Goal: Transaction & Acquisition: Purchase product/service

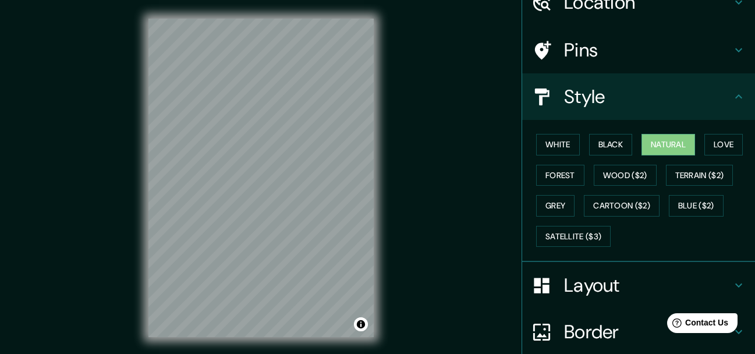
scroll to position [157, 0]
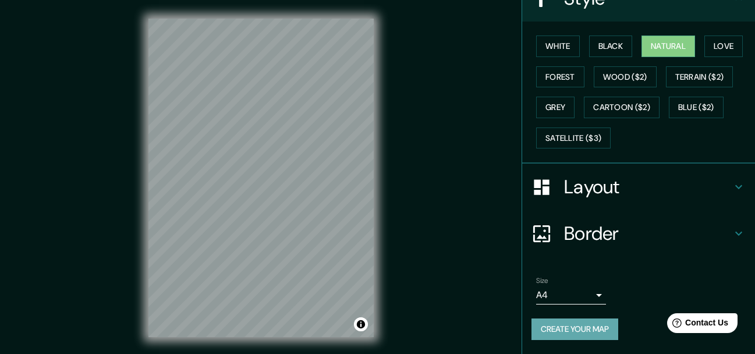
click at [590, 329] on button "Create your map" at bounding box center [574, 329] width 87 height 22
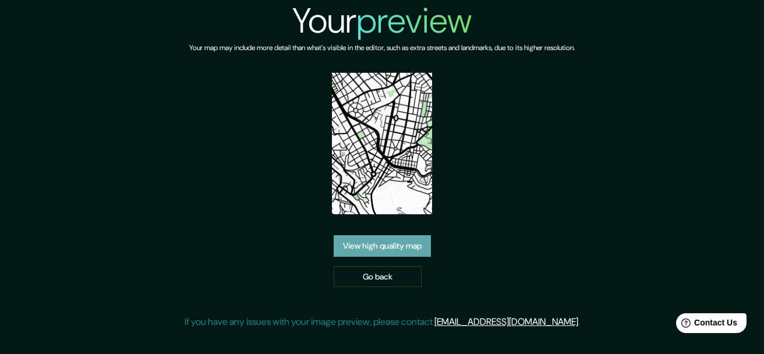
click at [398, 250] on link "View high quality map" at bounding box center [382, 246] width 97 height 22
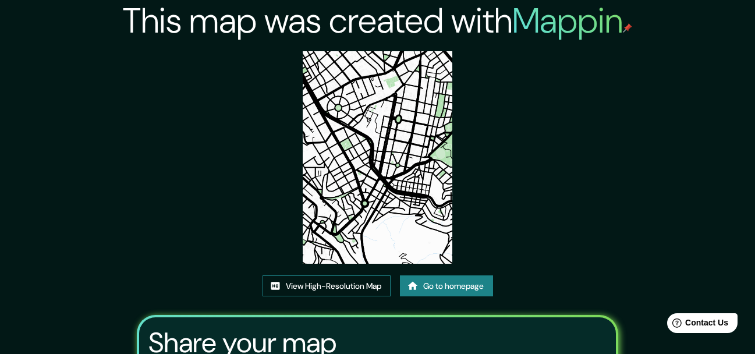
click at [376, 286] on link "View High-Resolution Map" at bounding box center [327, 286] width 128 height 22
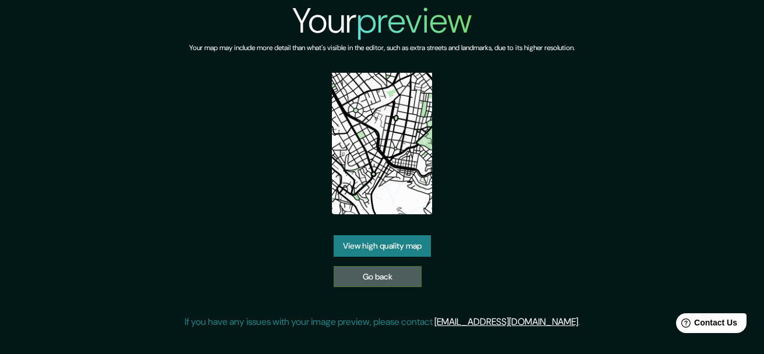
click at [381, 278] on link "Go back" at bounding box center [378, 277] width 88 height 22
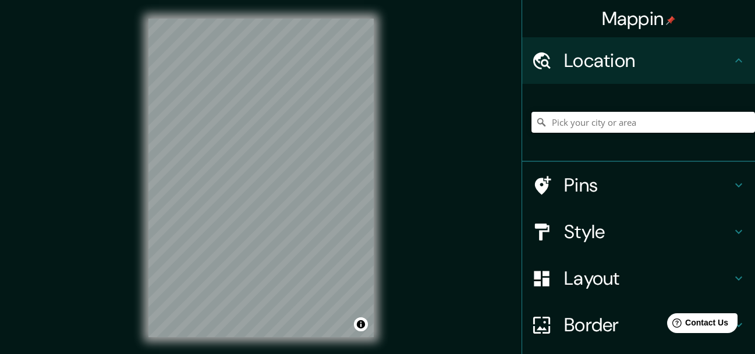
click at [625, 131] on input "Pick your city or area" at bounding box center [643, 122] width 224 height 21
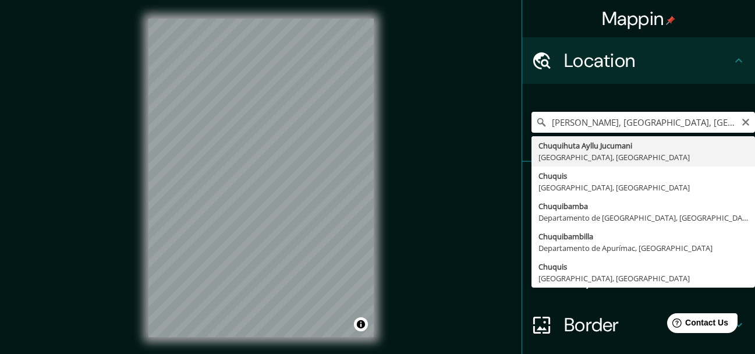
click at [742, 123] on input "Chuquihuta Ayllu Jucumani, Departamento de Potosí, Bolivia" at bounding box center [643, 122] width 224 height 21
type input "Chuquihuta Ayllu Jucumani, Departamento de Potosí, Bolivia"
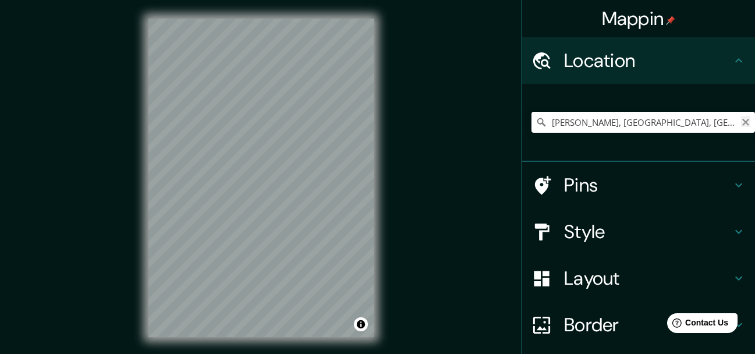
click at [741, 122] on icon "Clear" at bounding box center [745, 122] width 9 height 9
click at [710, 121] on input "Pick your city or area" at bounding box center [643, 122] width 224 height 21
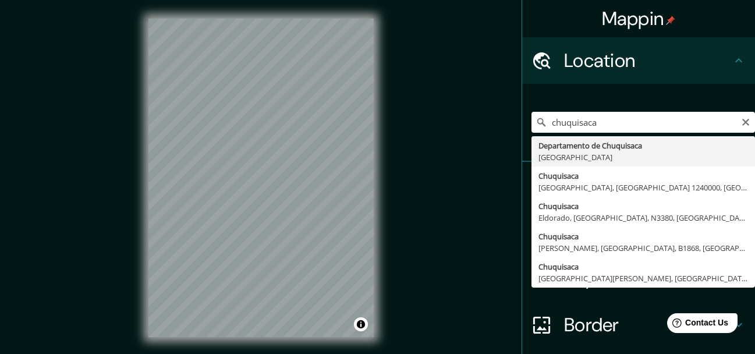
type input "Departamento de Chuquisaca, Bolivia"
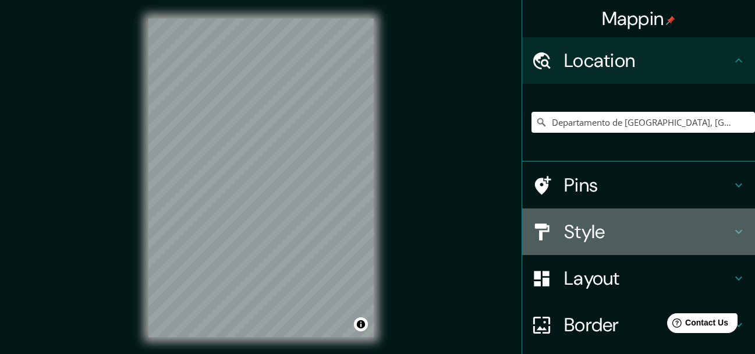
click at [614, 221] on h4 "Style" at bounding box center [648, 231] width 168 height 23
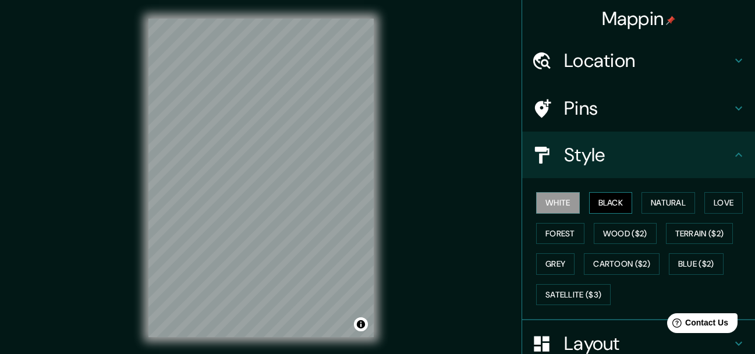
click at [594, 207] on button "Black" at bounding box center [611, 203] width 44 height 22
click at [650, 210] on button "Natural" at bounding box center [668, 203] width 54 height 22
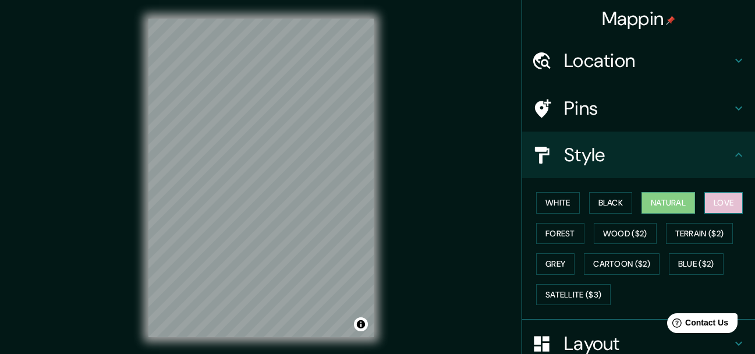
click at [714, 211] on button "Love" at bounding box center [723, 203] width 38 height 22
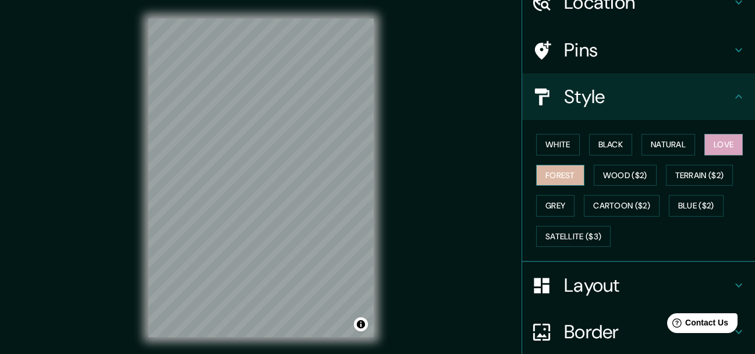
click at [552, 176] on button "Forest" at bounding box center [560, 176] width 48 height 22
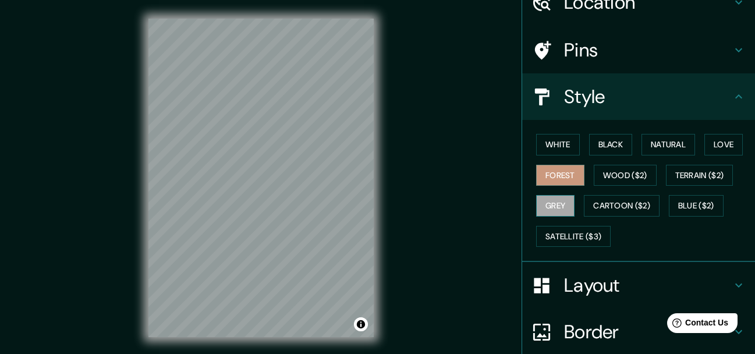
click at [549, 211] on button "Grey" at bounding box center [555, 206] width 38 height 22
click at [561, 150] on button "White" at bounding box center [558, 145] width 44 height 22
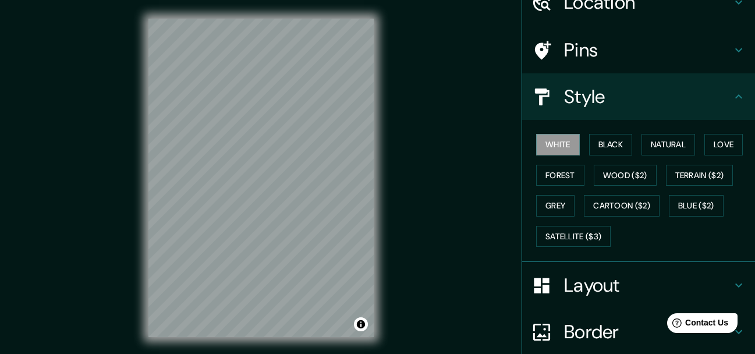
click at [576, 147] on div "White Black Natural Love Forest Wood ($2) Terrain ($2) Grey Cartoon ($2) Blue (…" at bounding box center [643, 190] width 224 height 122
click at [601, 150] on button "Black" at bounding box center [611, 145] width 44 height 22
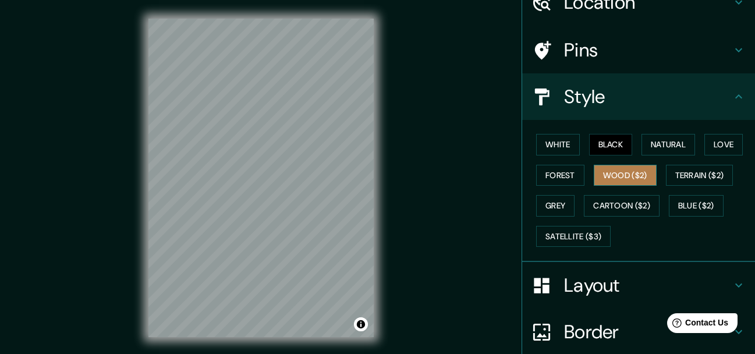
click at [622, 178] on button "Wood ($2)" at bounding box center [625, 176] width 63 height 22
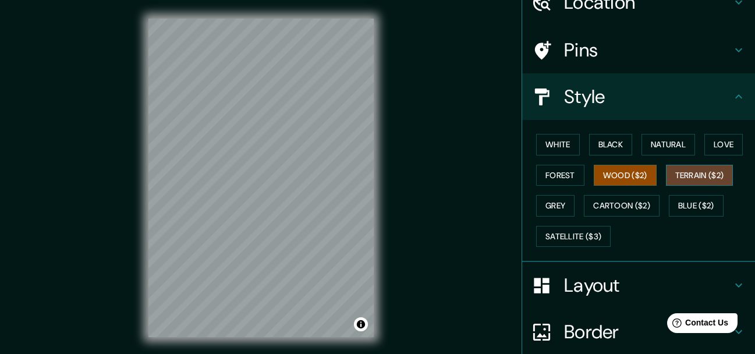
click at [701, 176] on button "Terrain ($2)" at bounding box center [700, 176] width 68 height 22
click at [668, 257] on div "White Black Natural Love Forest Wood ($2) Terrain ($2) Grey Cartoon ($2) Blue (…" at bounding box center [638, 191] width 233 height 142
click at [555, 205] on button "Grey" at bounding box center [555, 206] width 38 height 22
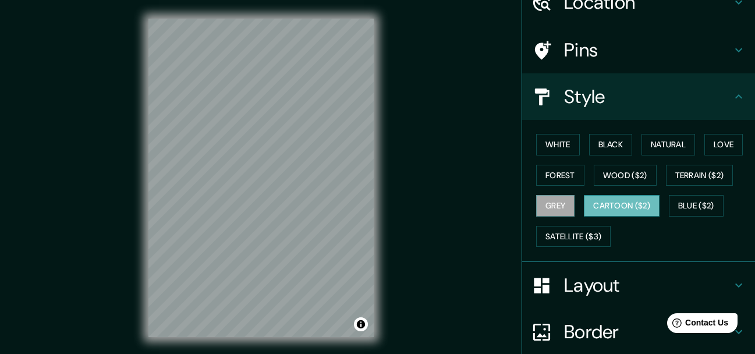
click at [594, 201] on button "Cartoon ($2)" at bounding box center [622, 206] width 76 height 22
click at [598, 146] on button "Black" at bounding box center [611, 145] width 44 height 22
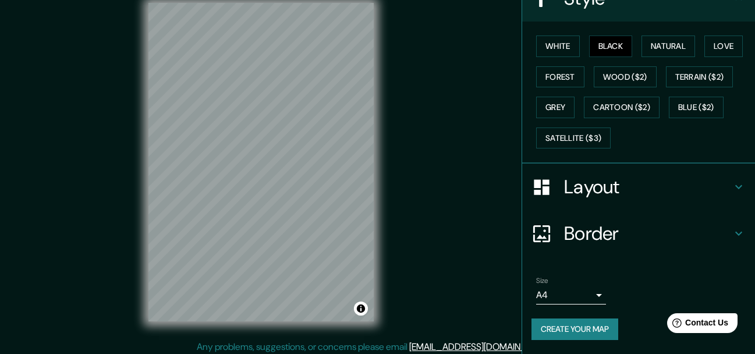
scroll to position [20, 0]
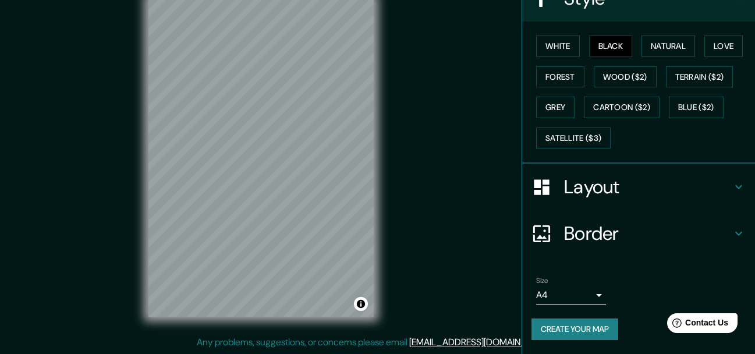
click at [575, 328] on button "Create your map" at bounding box center [574, 329] width 87 height 22
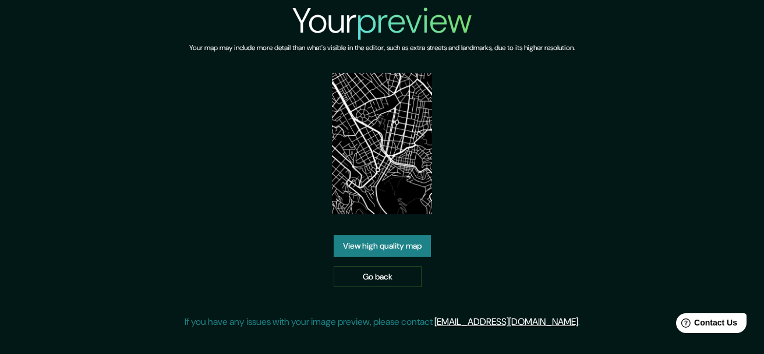
click at [370, 245] on link "View high quality map" at bounding box center [382, 246] width 97 height 22
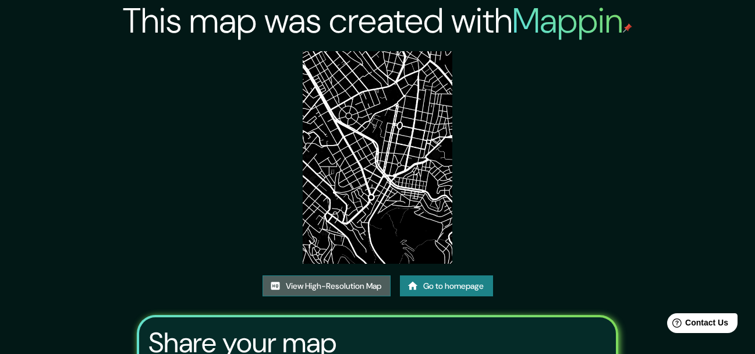
click at [336, 284] on link "View High-Resolution Map" at bounding box center [327, 286] width 128 height 22
drag, startPoint x: 591, startPoint y: 150, endPoint x: 505, endPoint y: 195, distance: 97.1
click at [591, 151] on div "This map was created with Mappin View High-Resolution Map Go to homepage Share …" at bounding box center [377, 245] width 509 height 490
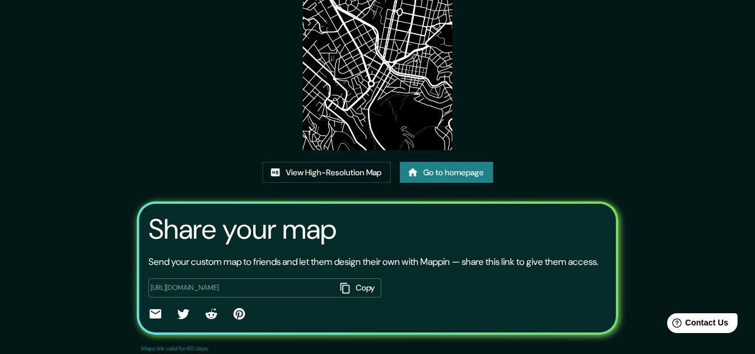
scroll to position [136, 0]
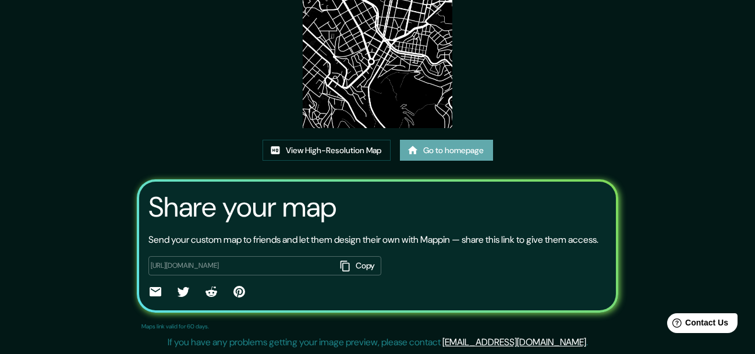
click at [470, 143] on link "Go to homepage" at bounding box center [446, 151] width 93 height 22
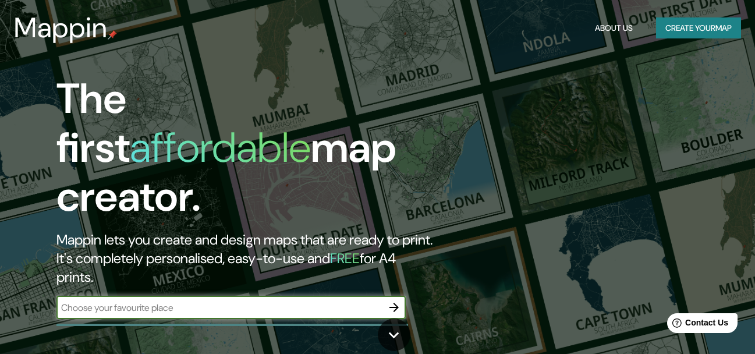
click at [231, 301] on input "text" at bounding box center [219, 307] width 326 height 13
type input "chuquisaca"
click at [394, 300] on icon "button" at bounding box center [394, 307] width 14 height 14
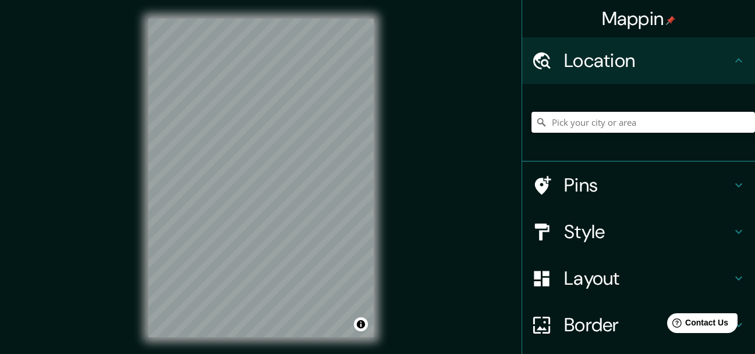
click at [584, 120] on input "Pick your city or area" at bounding box center [643, 122] width 224 height 21
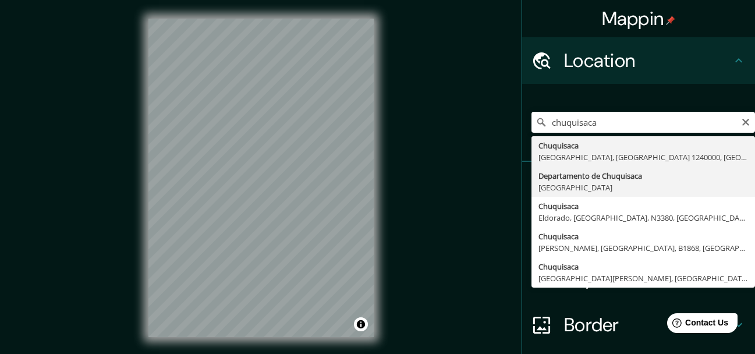
type input "Departamento de Chuquisaca, Bolivia"
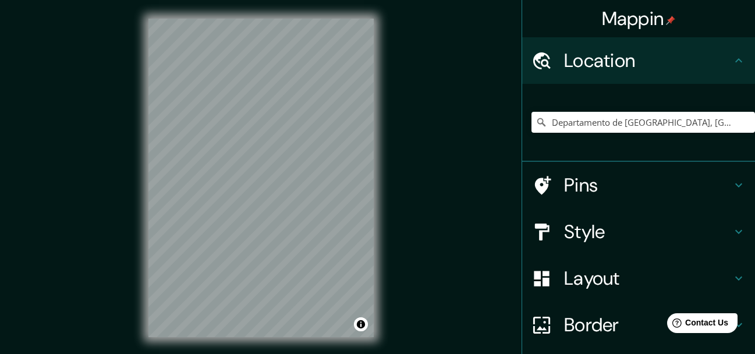
click at [146, 144] on div "© Mapbox © OpenStreetMap Improve this map" at bounding box center [261, 178] width 263 height 356
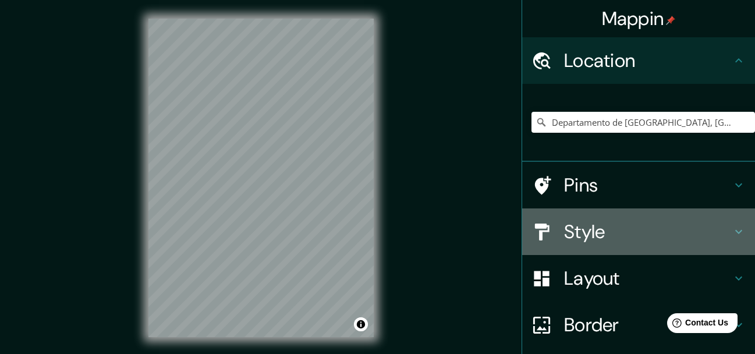
click at [609, 224] on h4 "Style" at bounding box center [648, 231] width 168 height 23
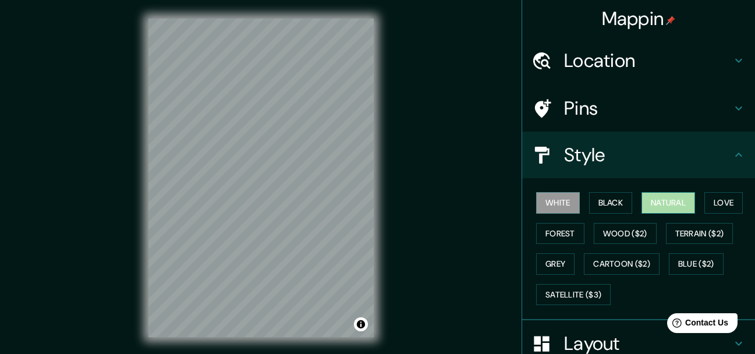
click at [663, 204] on button "Natural" at bounding box center [668, 203] width 54 height 22
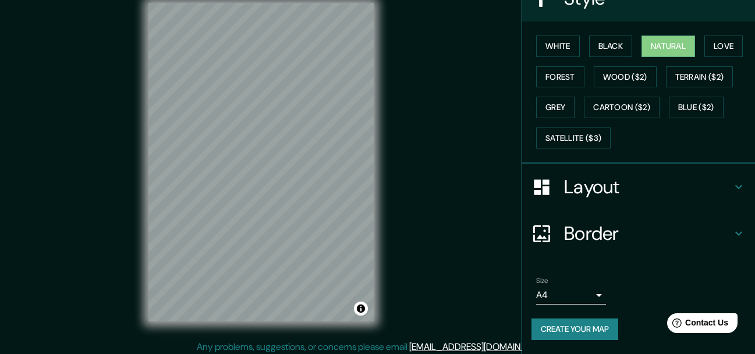
scroll to position [20, 0]
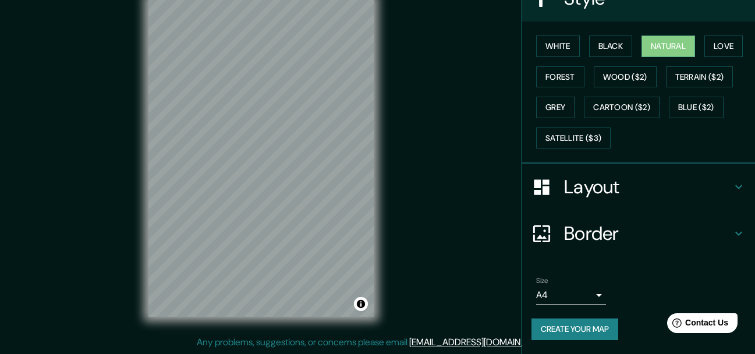
click at [588, 325] on button "Create your map" at bounding box center [574, 329] width 87 height 22
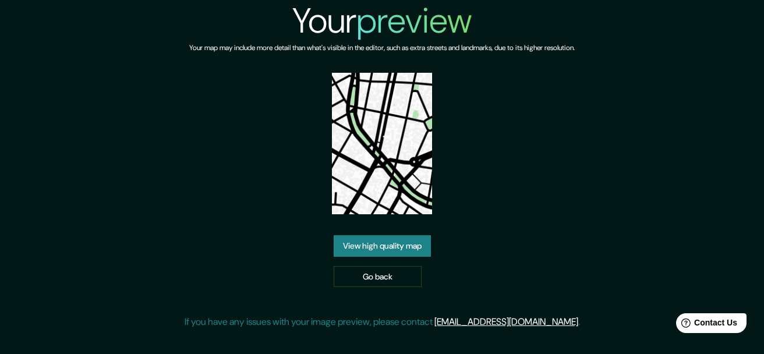
click at [394, 249] on link "View high quality map" at bounding box center [382, 246] width 97 height 22
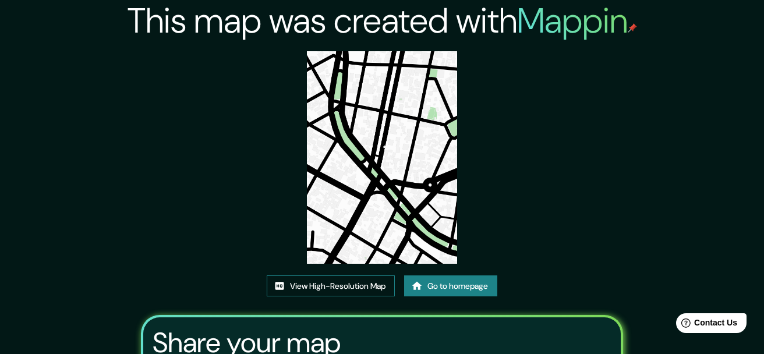
click at [354, 275] on link "View High-Resolution Map" at bounding box center [331, 286] width 128 height 22
